Goal: Task Accomplishment & Management: Use online tool/utility

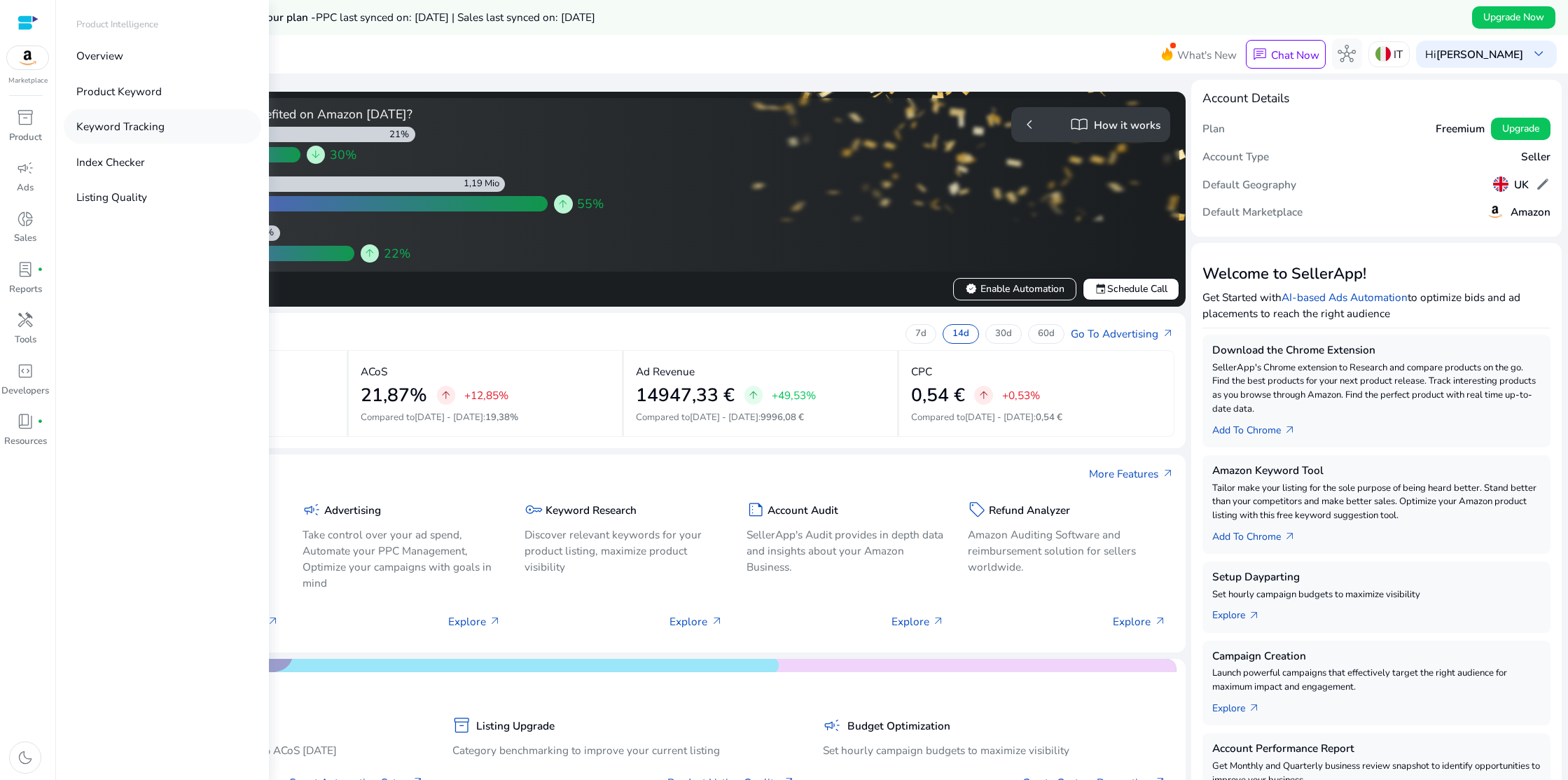
click at [101, 125] on p "Keyword Tracking" at bounding box center [120, 126] width 88 height 16
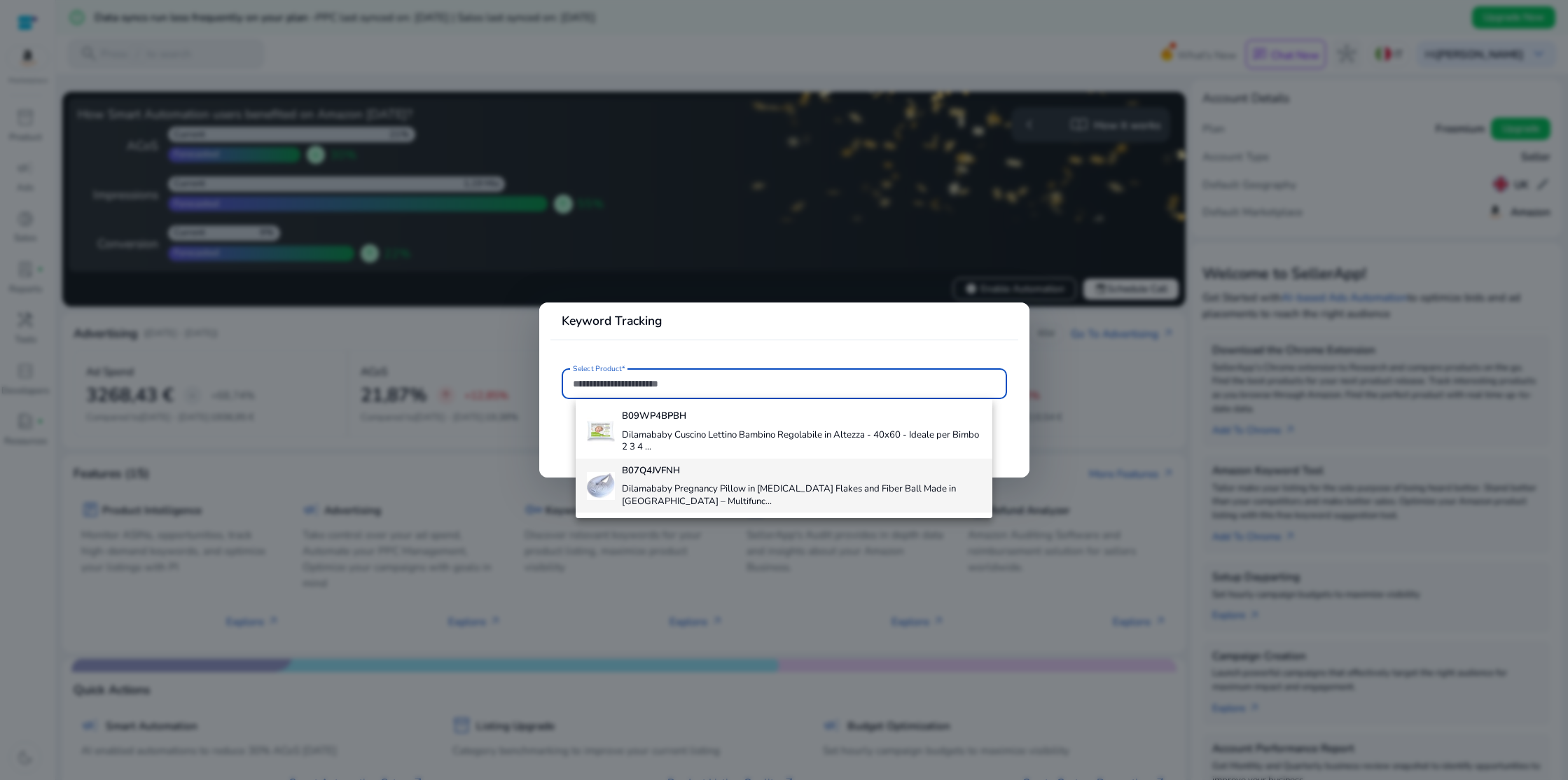
click at [657, 488] on h4 "Dilamababy Pregnancy Pillow in [MEDICAL_DATA] Flakes and Fiber Ball Made in [GE…" at bounding box center [802, 495] width 360 height 24
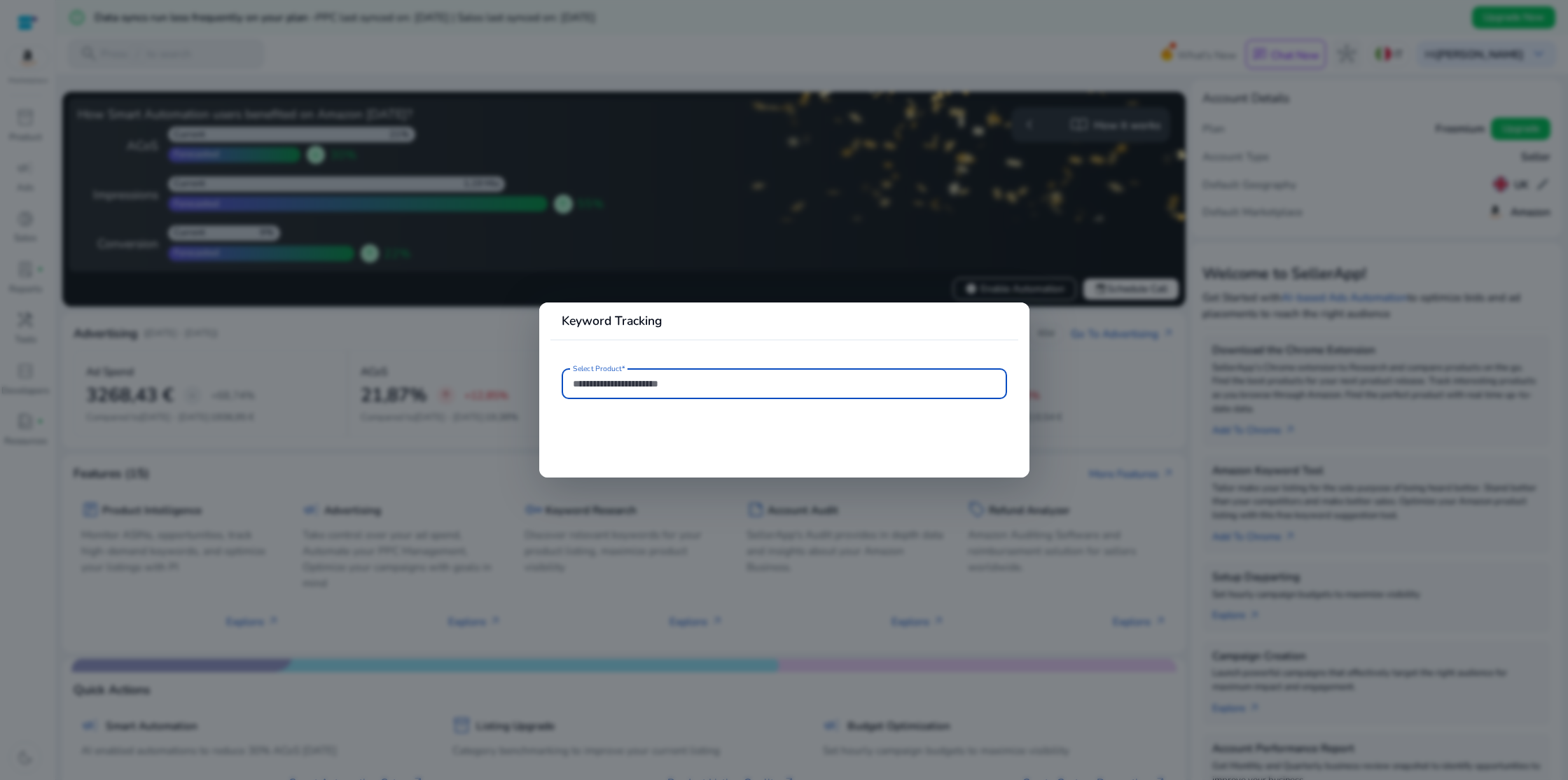
type input "**********"
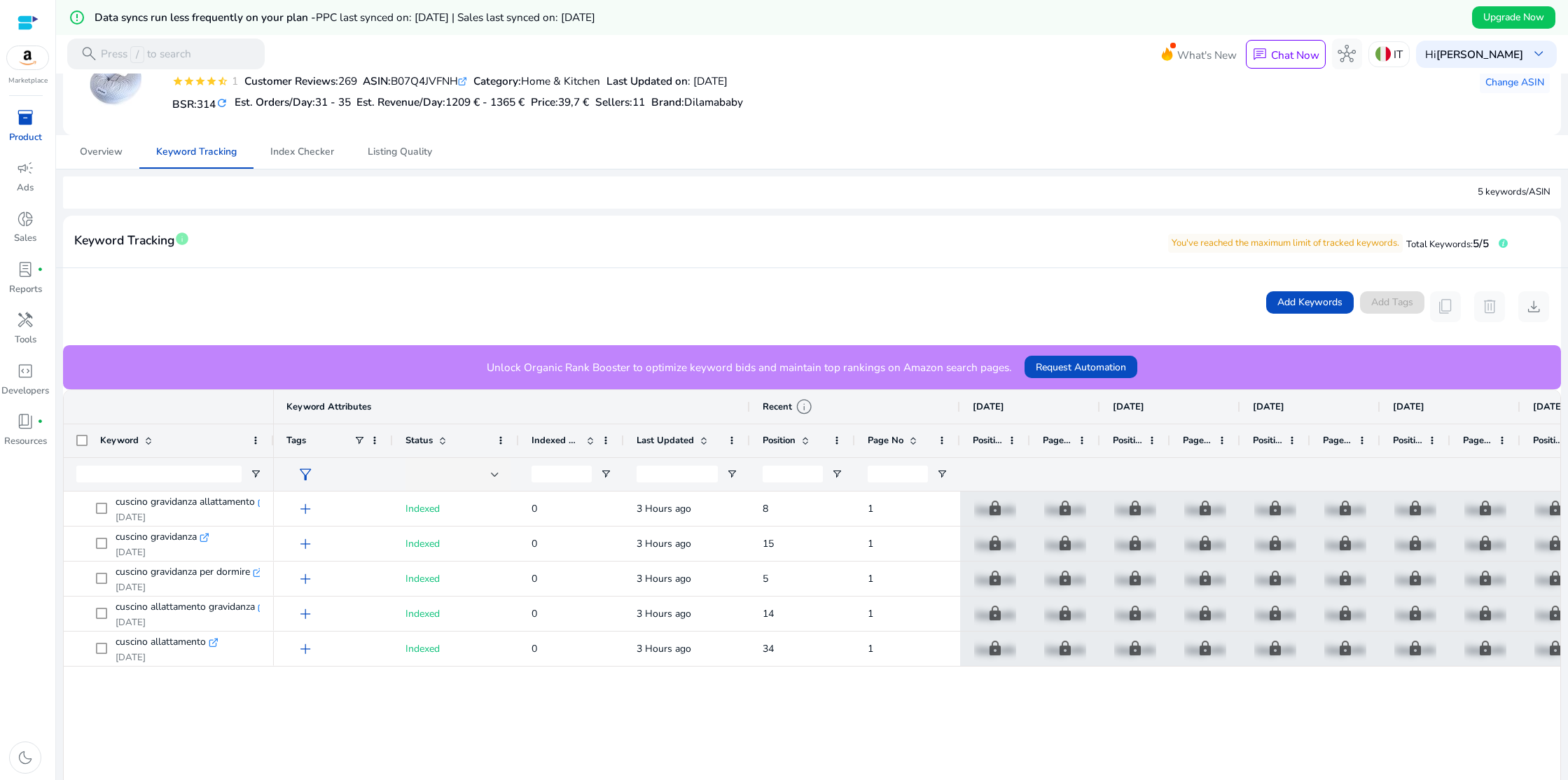
scroll to position [125, 0]
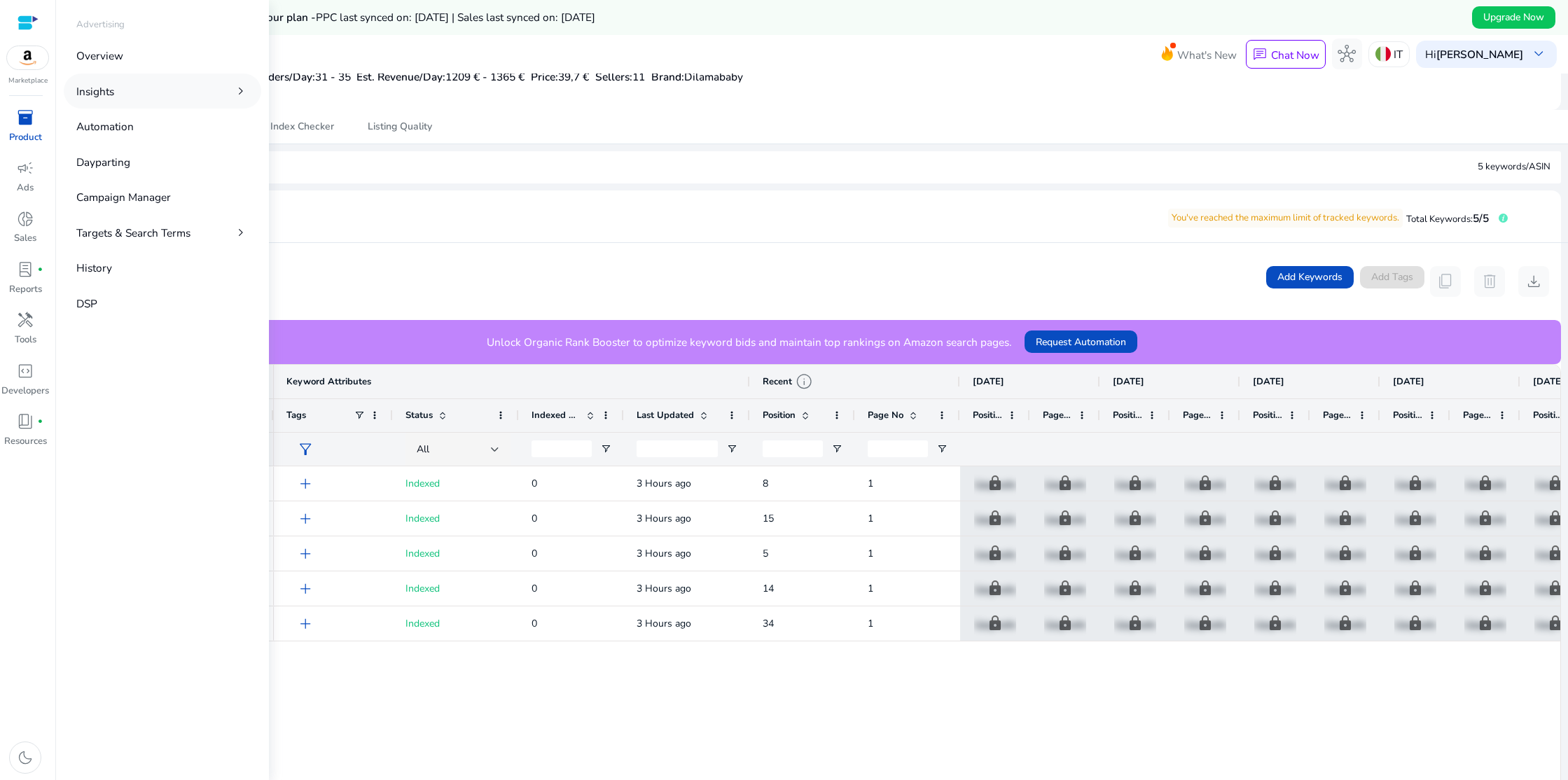
click at [119, 94] on link "Insights chevron_right" at bounding box center [162, 90] width 197 height 34
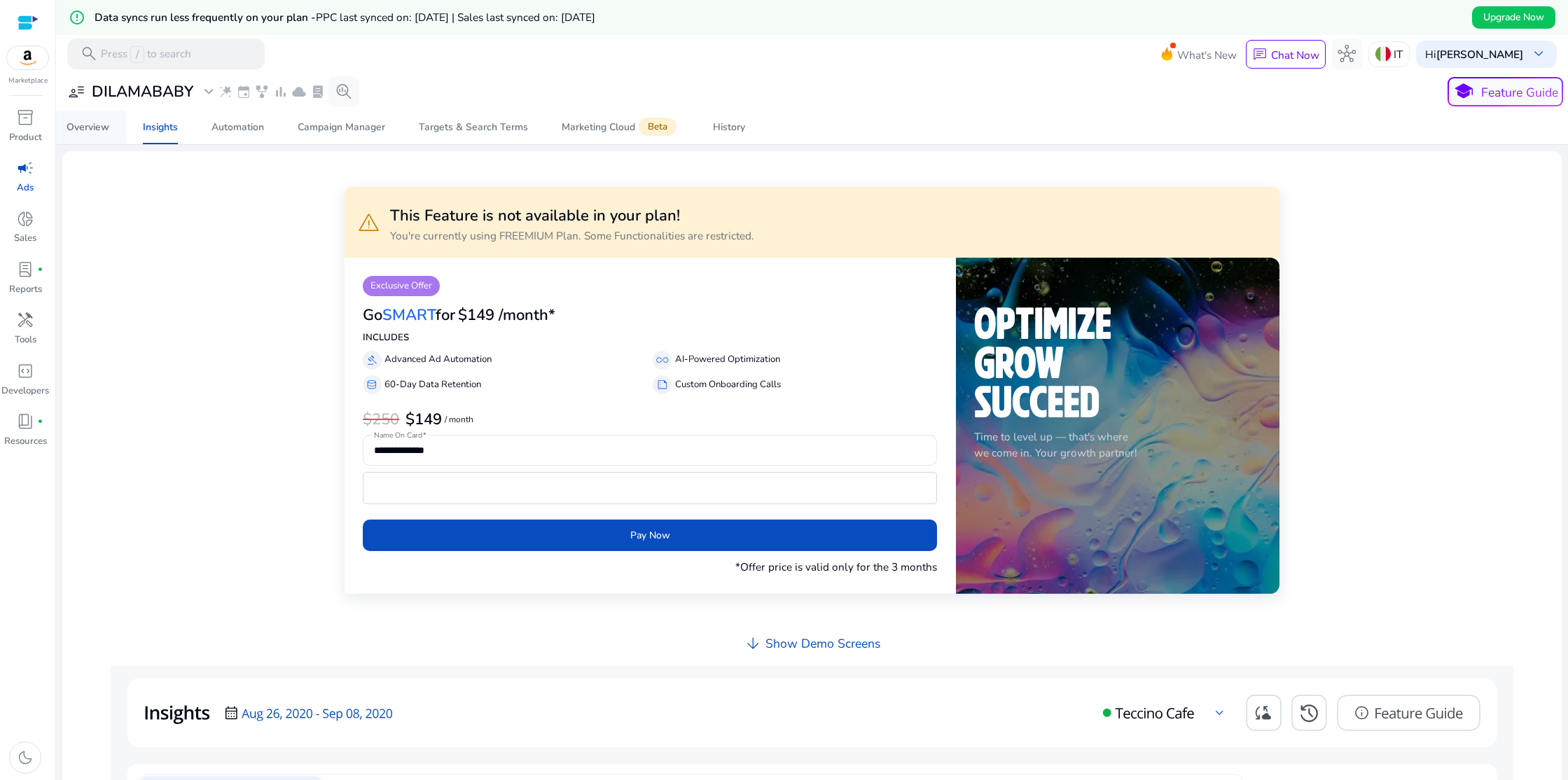
click at [97, 132] on div "Overview" at bounding box center [88, 127] width 43 height 10
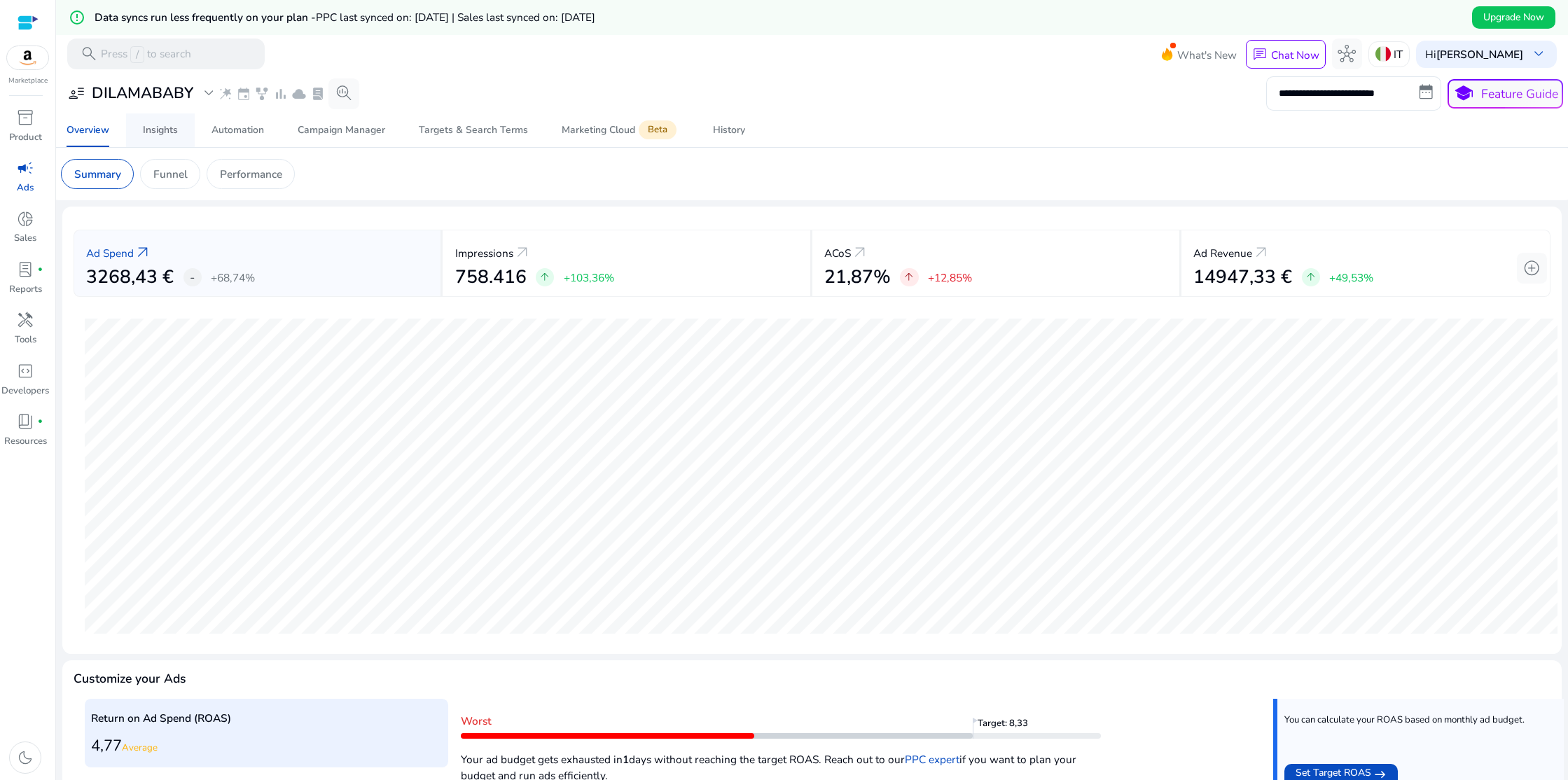
click at [167, 132] on div "Insights" at bounding box center [160, 130] width 35 height 10
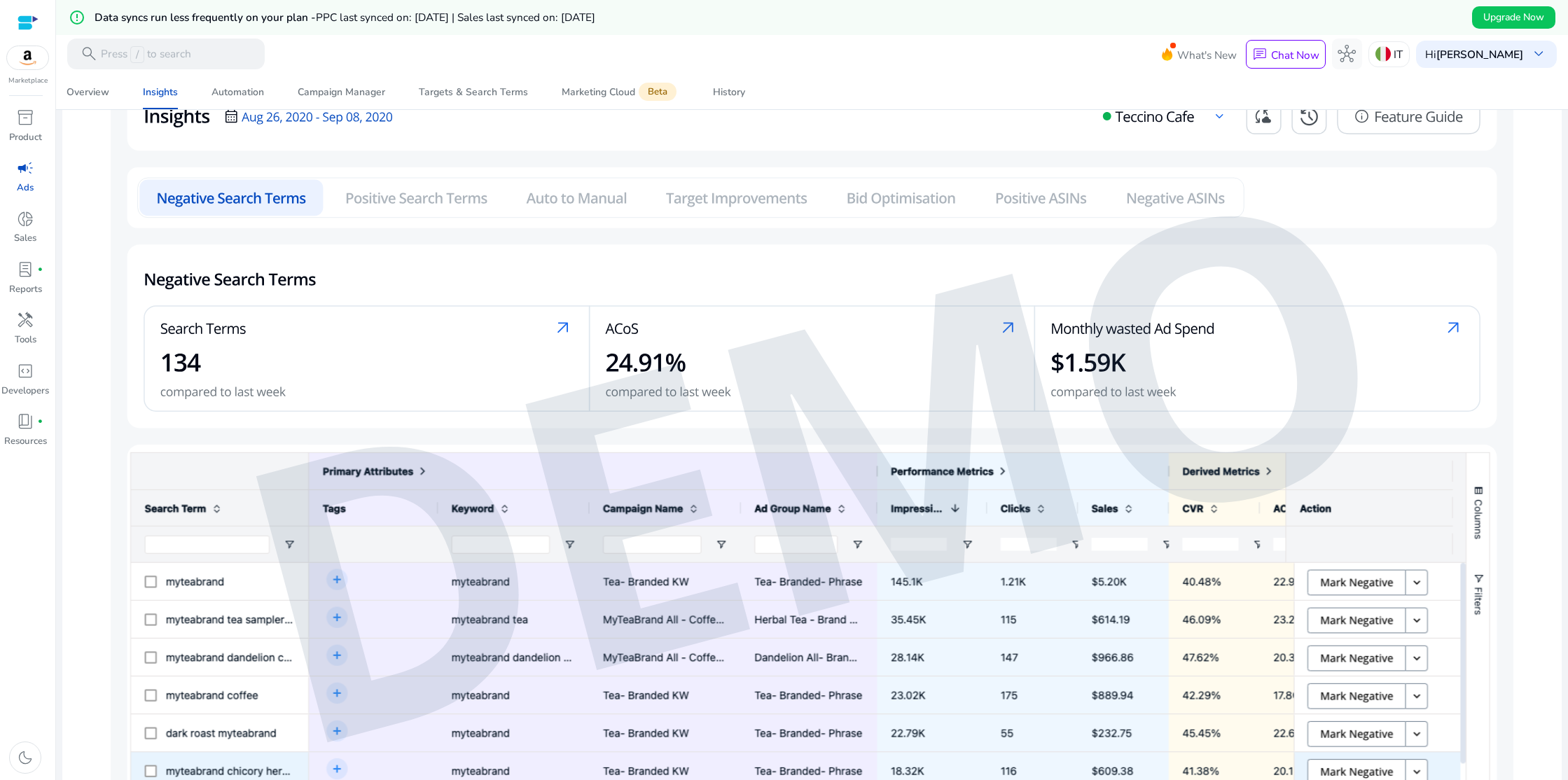
scroll to position [671, 0]
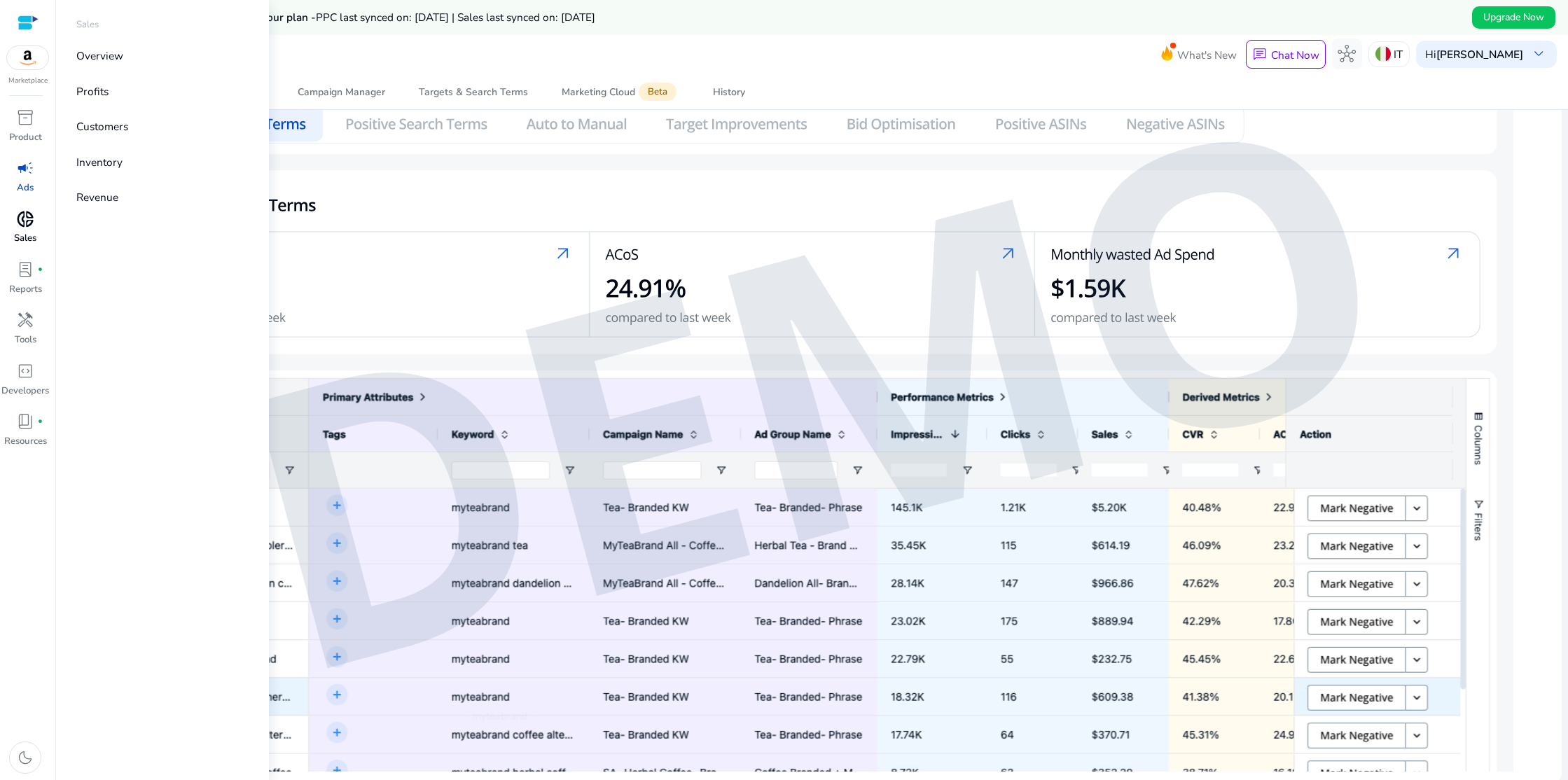
click at [25, 216] on span "donut_small" at bounding box center [25, 219] width 18 height 18
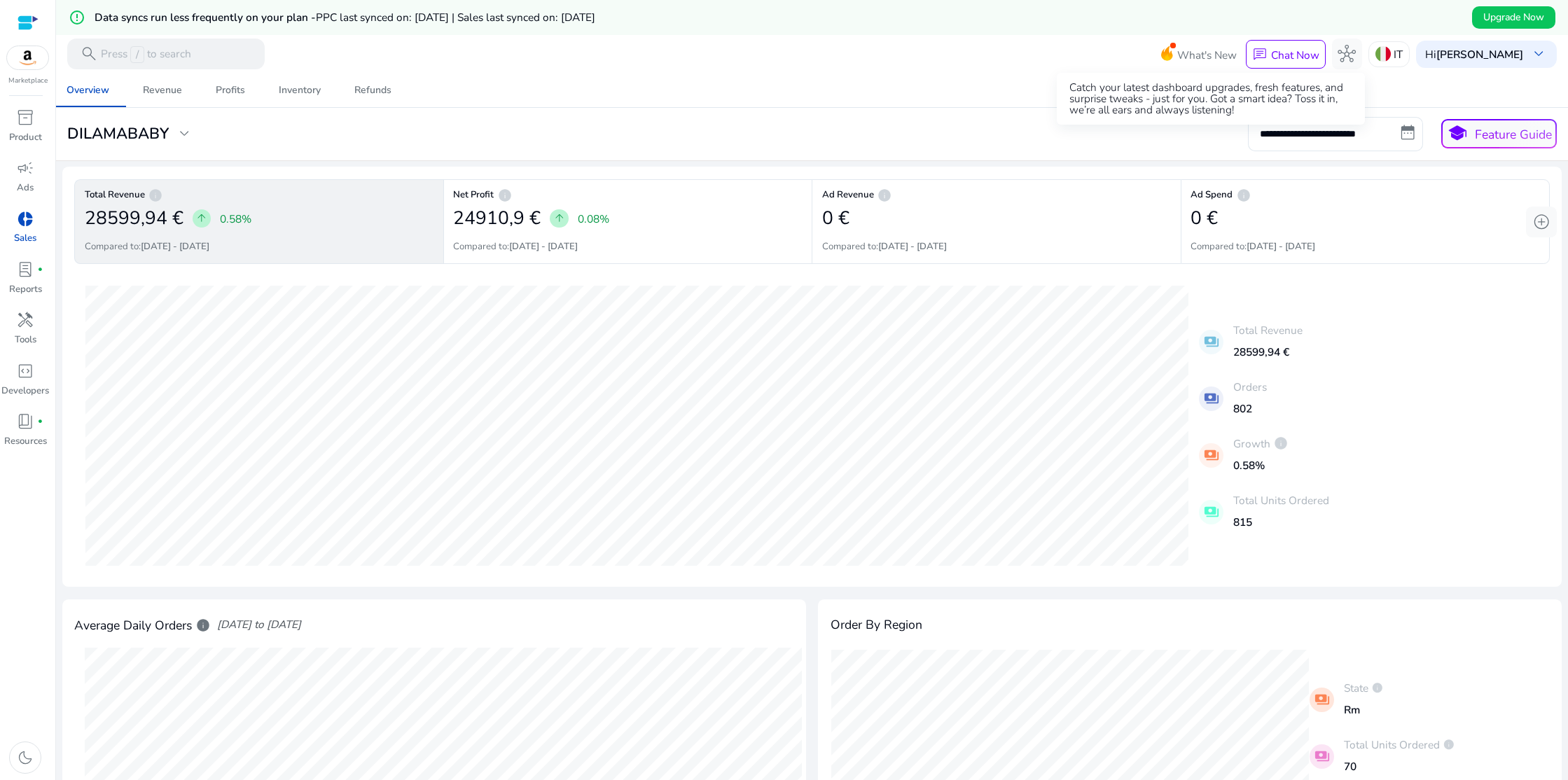
click at [1186, 101] on div "Catch your latest dashboard upgrades, fresh features, and surprise tweaks - jus…" at bounding box center [1211, 98] width 308 height 52
click at [1218, 56] on span "What's New" at bounding box center [1207, 55] width 60 height 24
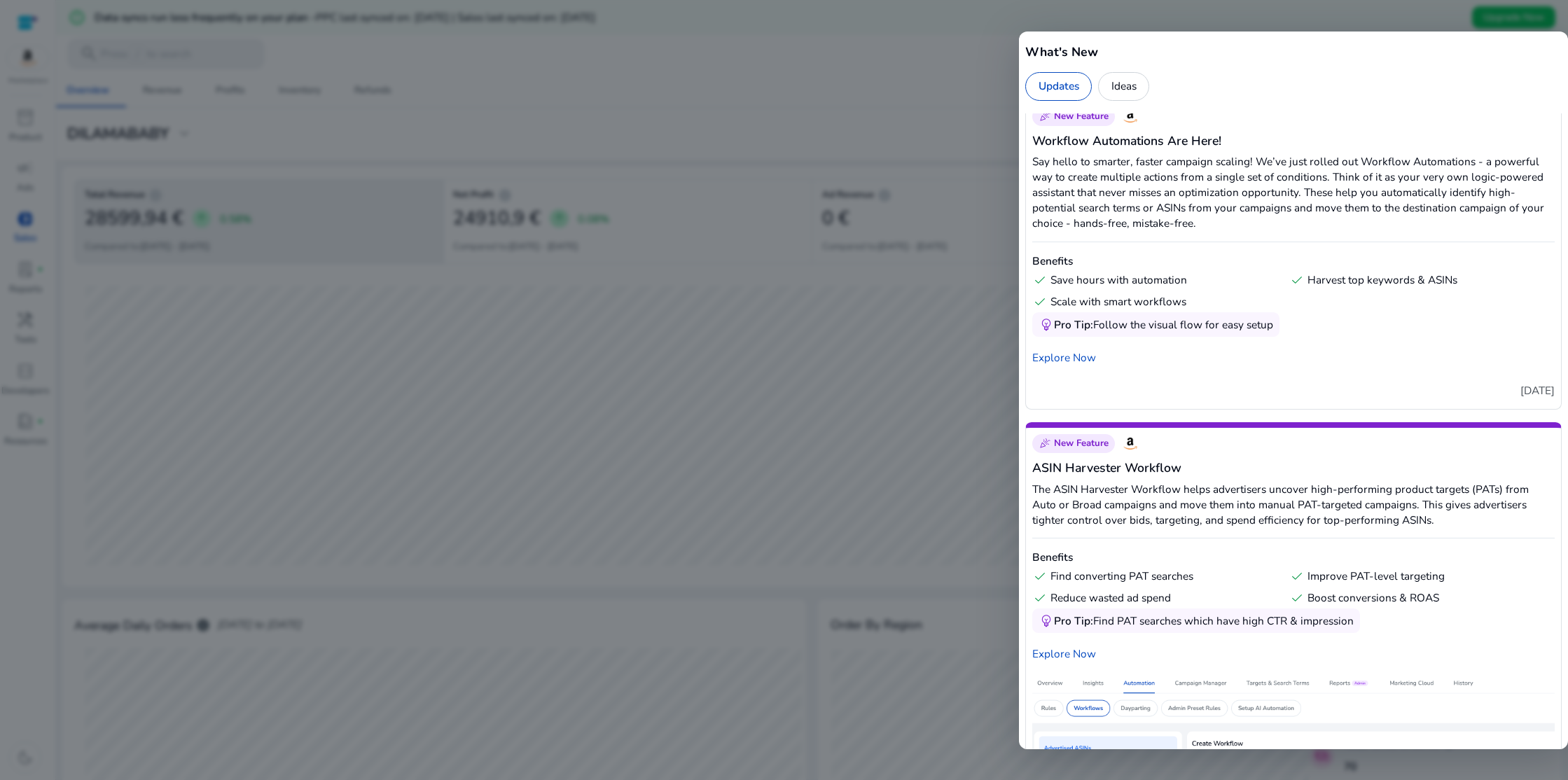
scroll to position [1734, 0]
click at [969, 62] on div at bounding box center [784, 390] width 1568 height 780
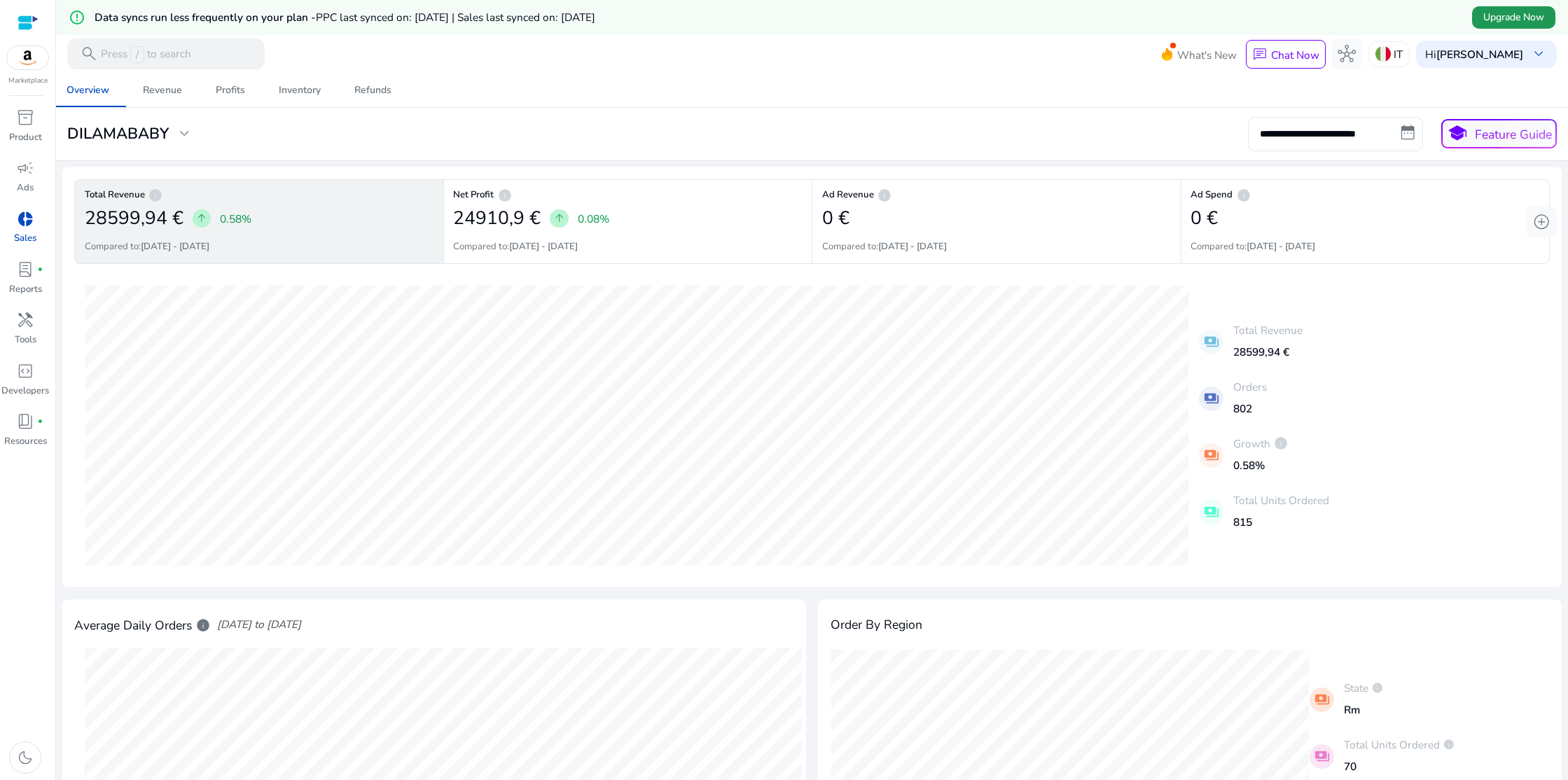
click at [1489, 19] on span "Upgrade Now" at bounding box center [1513, 17] width 61 height 14
